Goal: Task Accomplishment & Management: Manage account settings

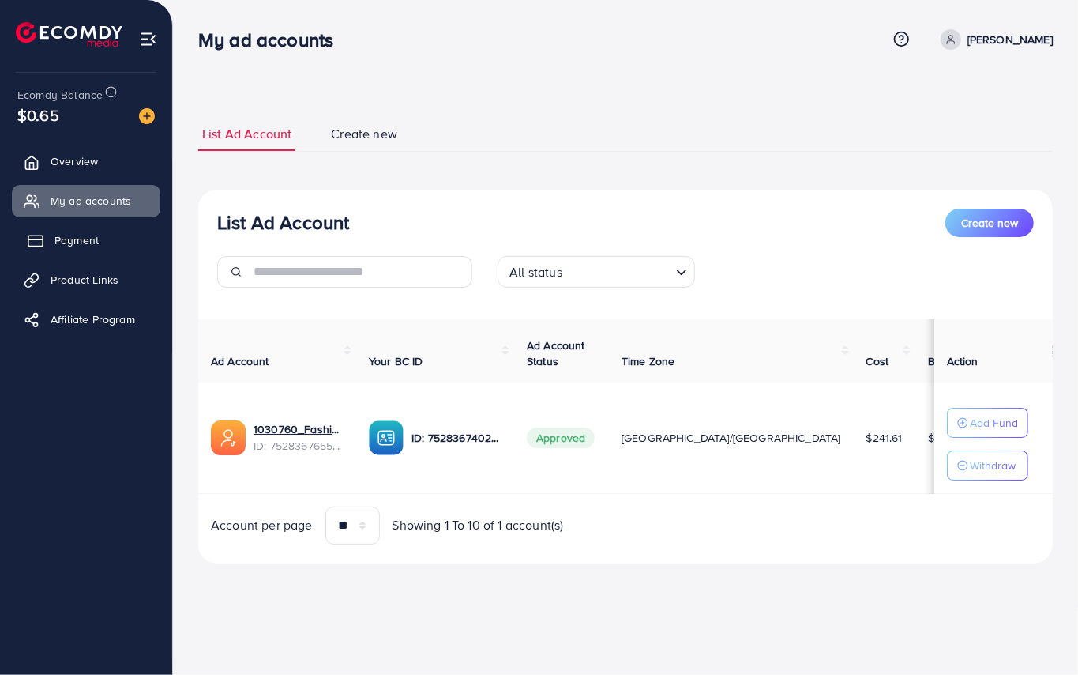
click at [76, 246] on span "Payment" at bounding box center [77, 240] width 44 height 16
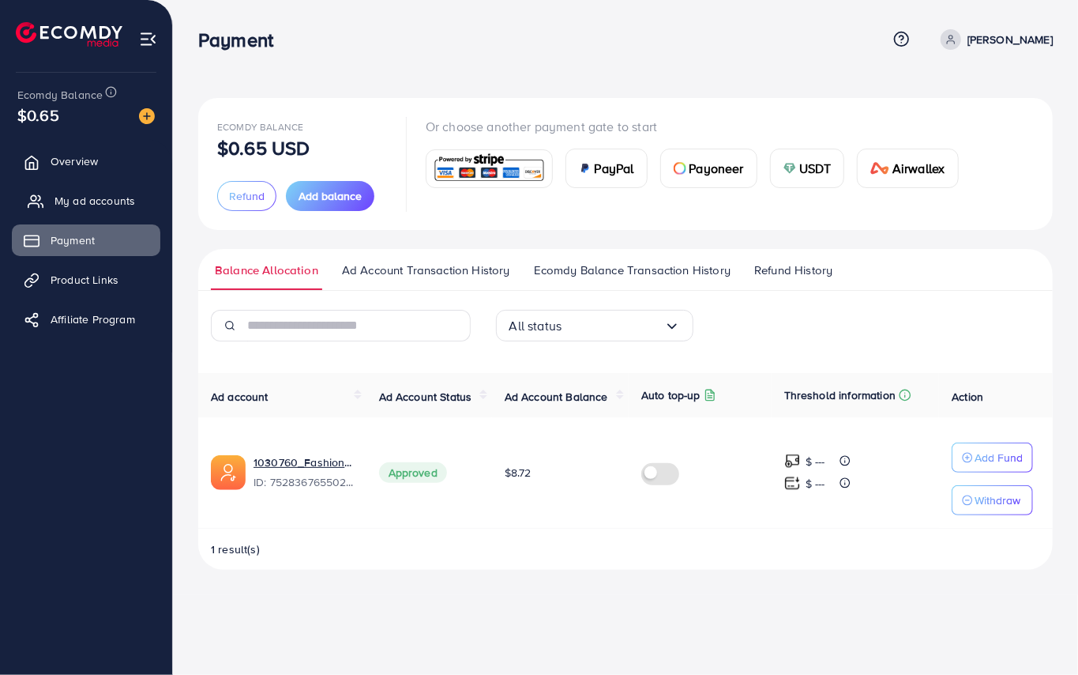
click at [81, 194] on span "My ad accounts" at bounding box center [95, 201] width 81 height 16
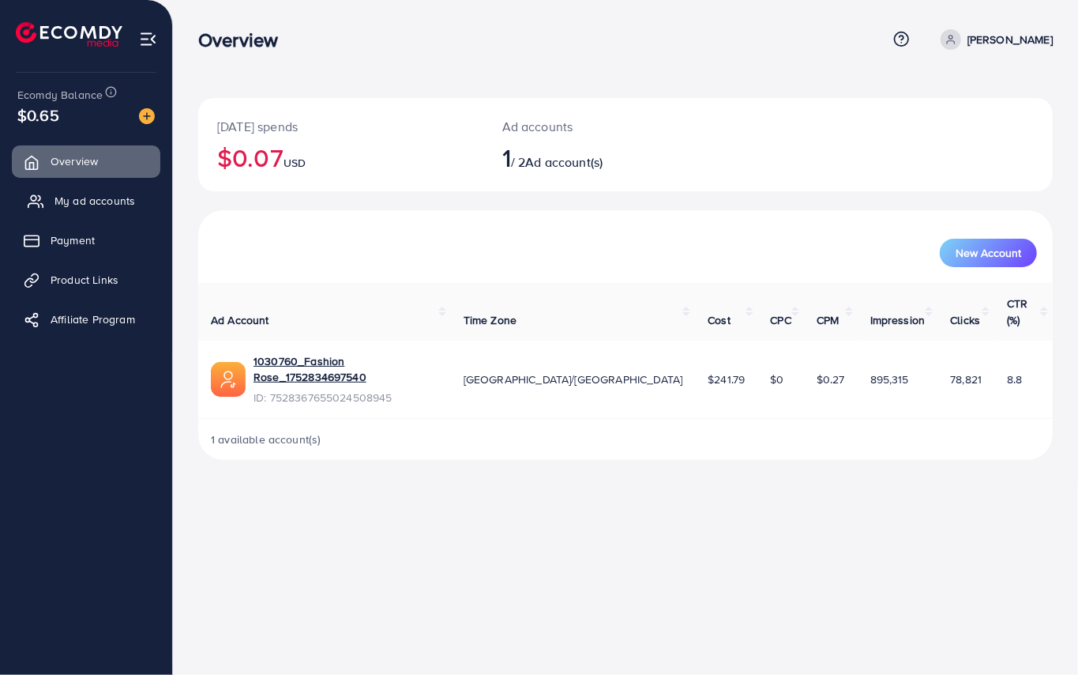
click at [105, 188] on link "My ad accounts" at bounding box center [86, 201] width 149 height 32
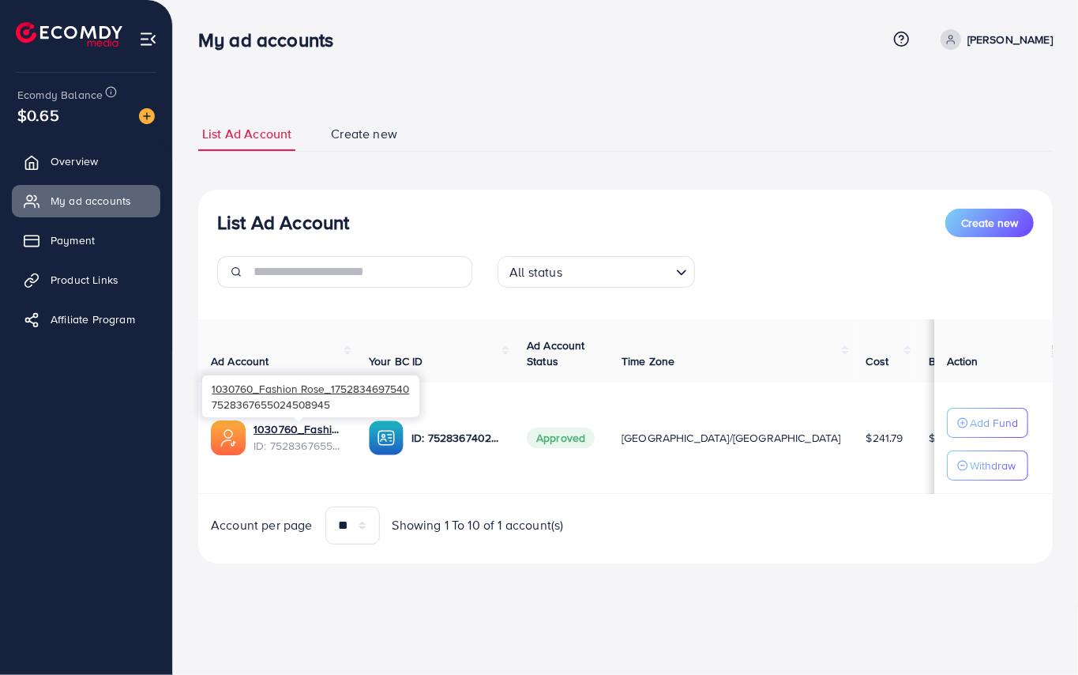
click at [297, 440] on span "ID: 7528367655024508945" at bounding box center [299, 446] width 90 height 16
click at [275, 425] on link "1030760_Fashion Rose_1752834697540" at bounding box center [299, 429] width 90 height 16
